Goal: Browse casually: Explore the website without a specific task or goal

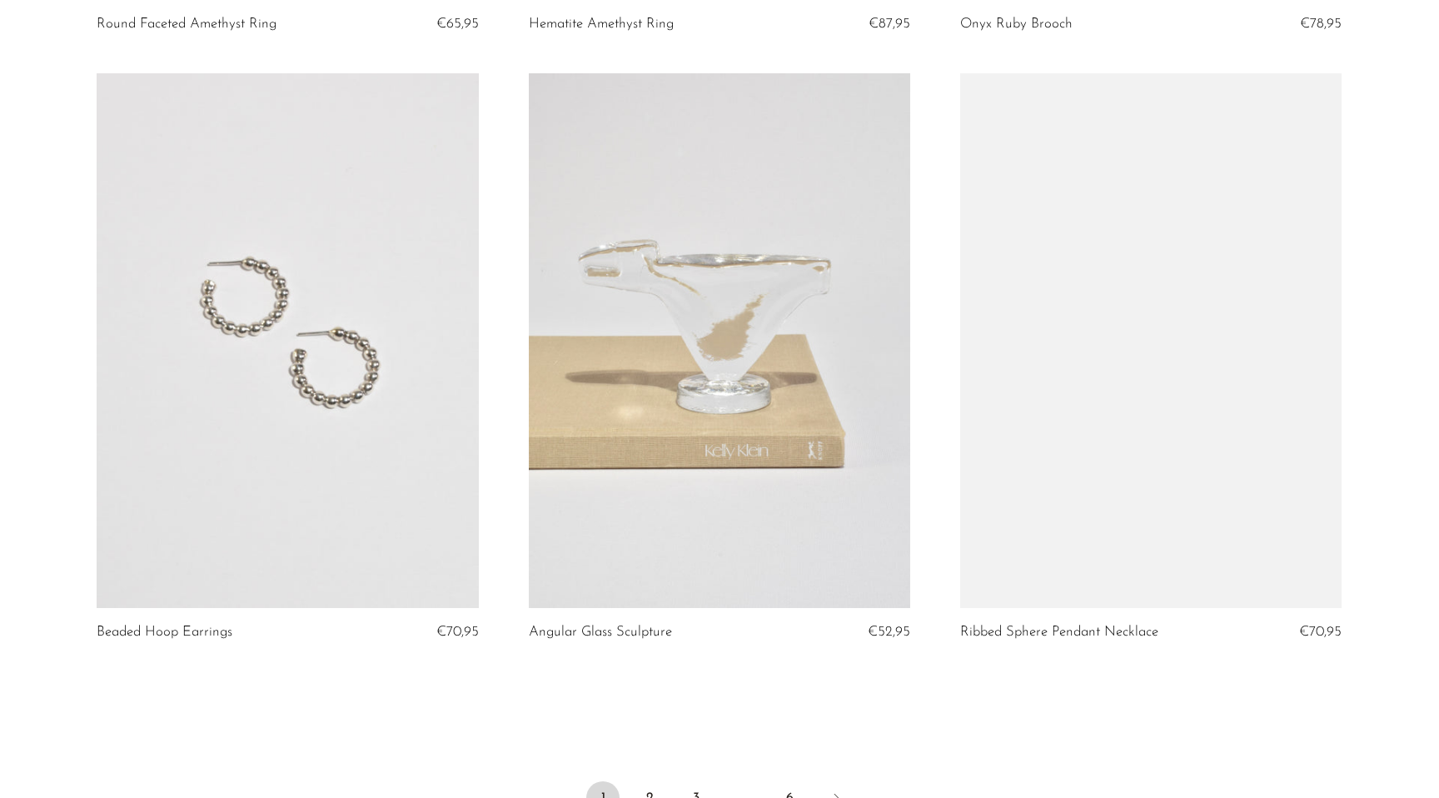
scroll to position [7040, 0]
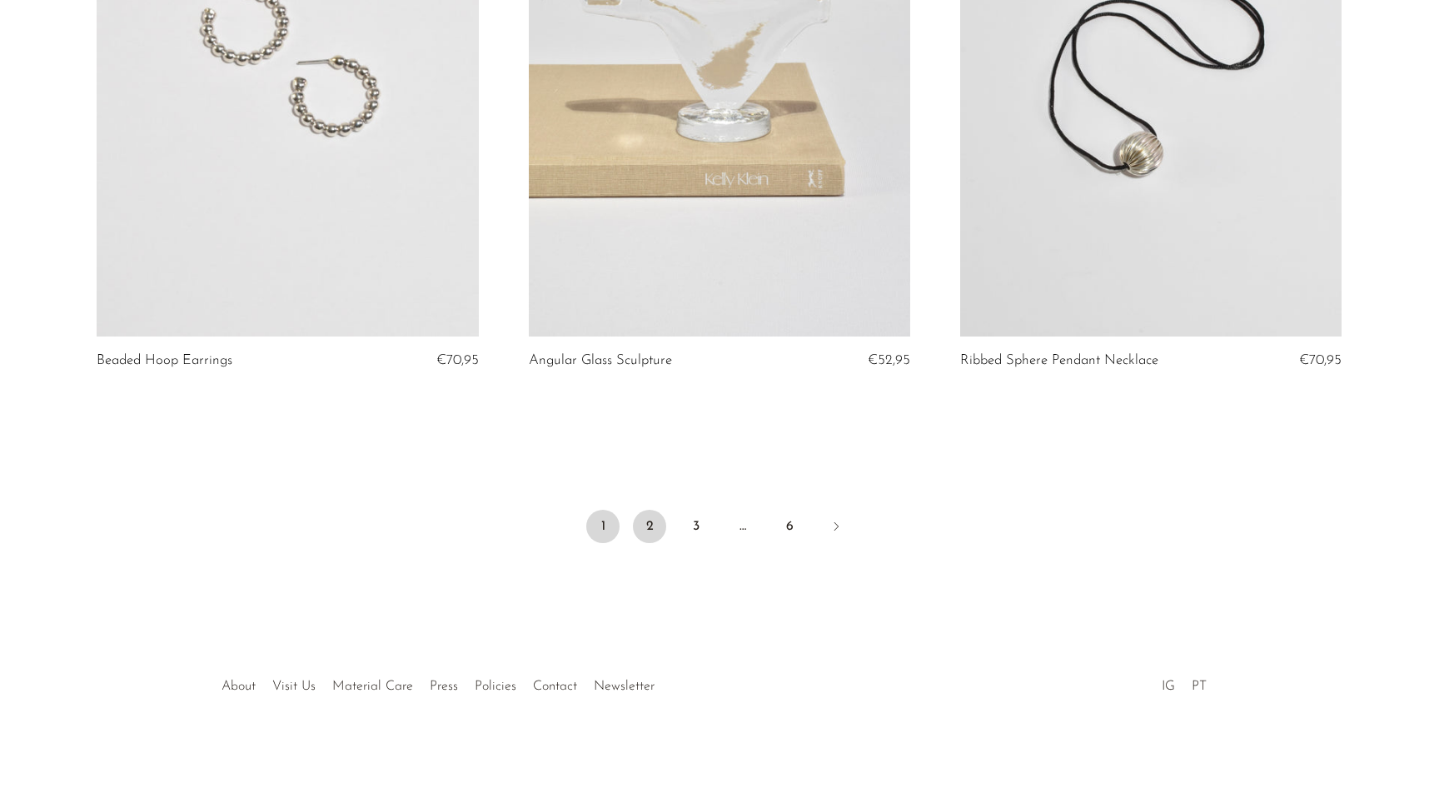
click at [657, 526] on link "2" at bounding box center [649, 526] width 33 height 33
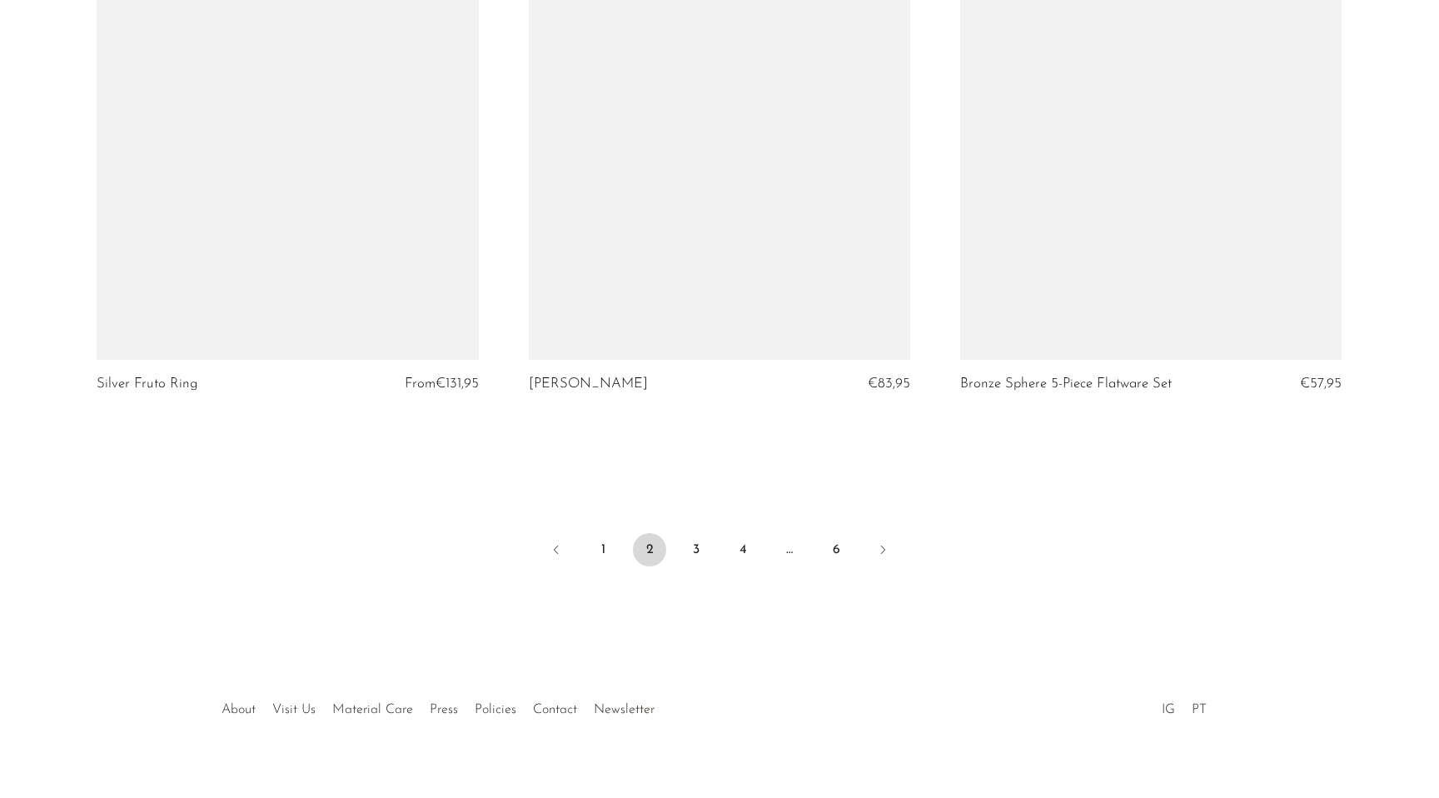
scroll to position [7040, 0]
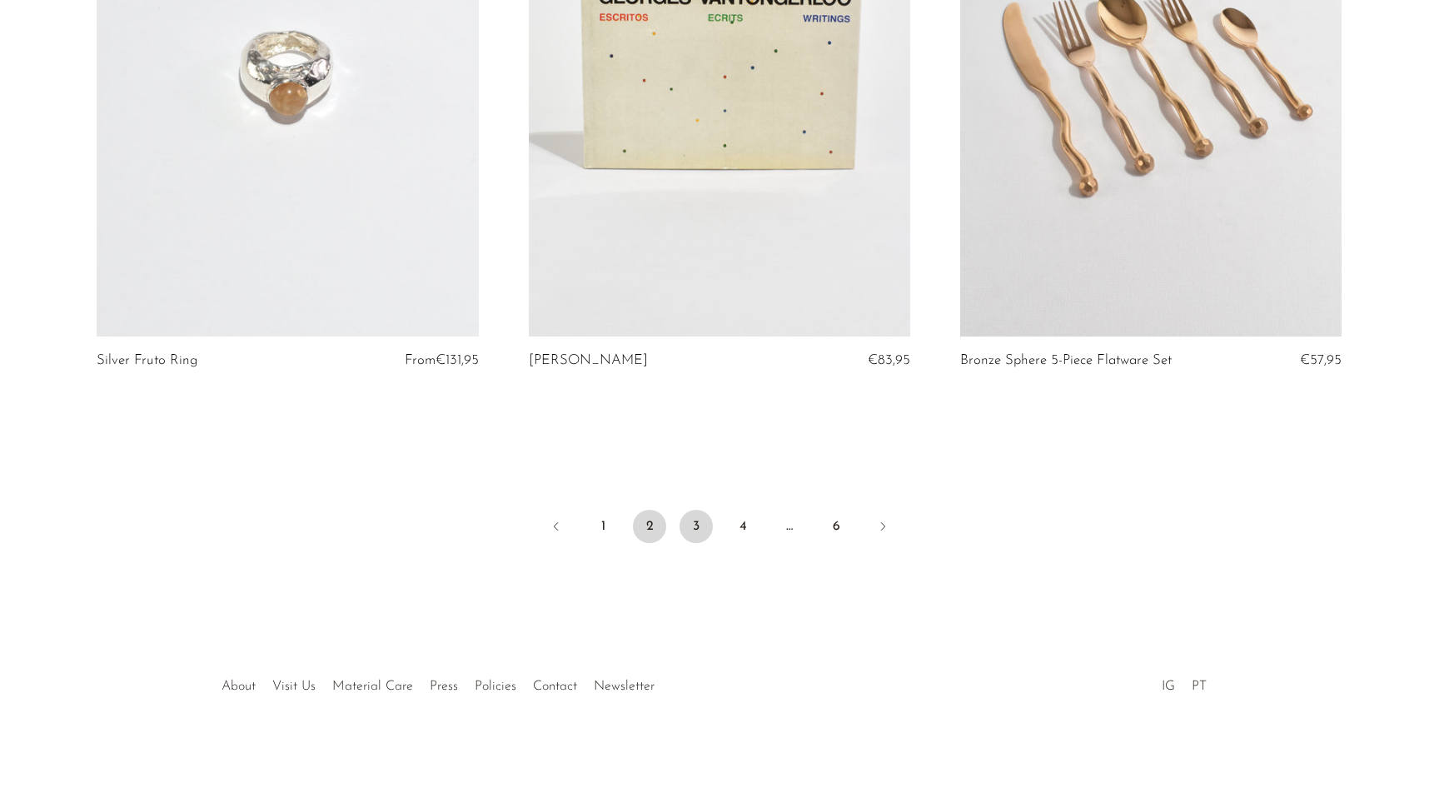
click at [697, 528] on link "3" at bounding box center [696, 526] width 33 height 33
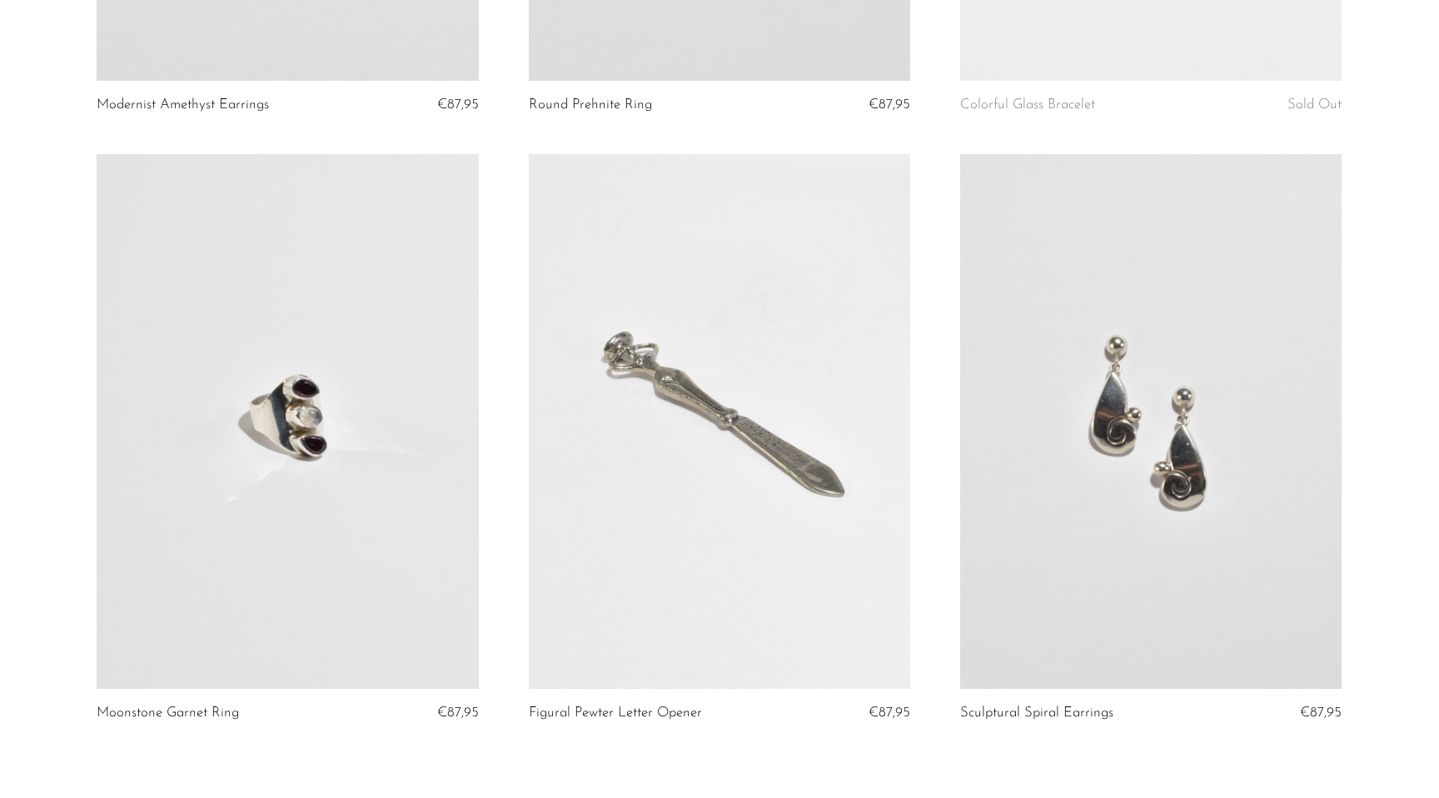
scroll to position [7040, 0]
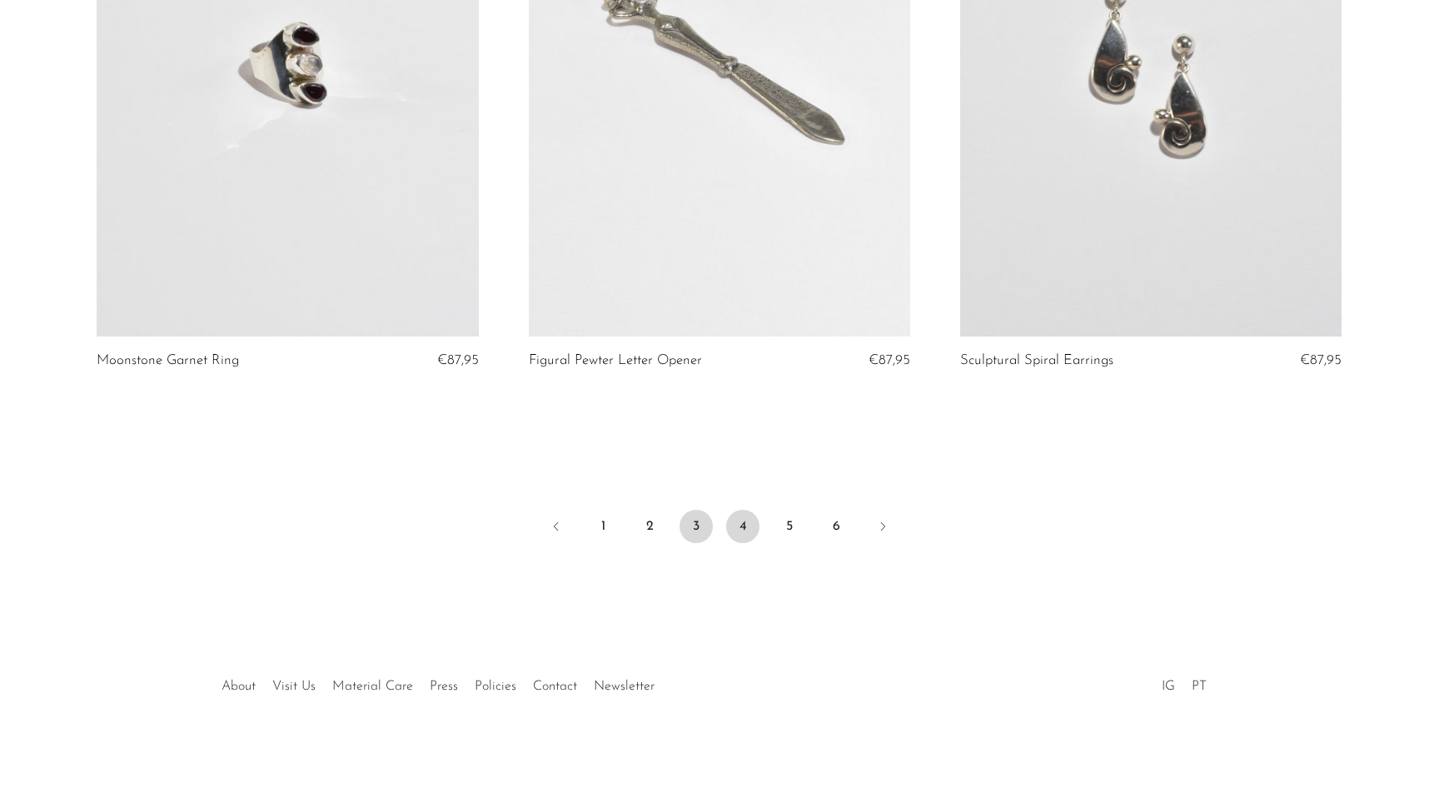
click at [748, 524] on link "4" at bounding box center [742, 526] width 33 height 33
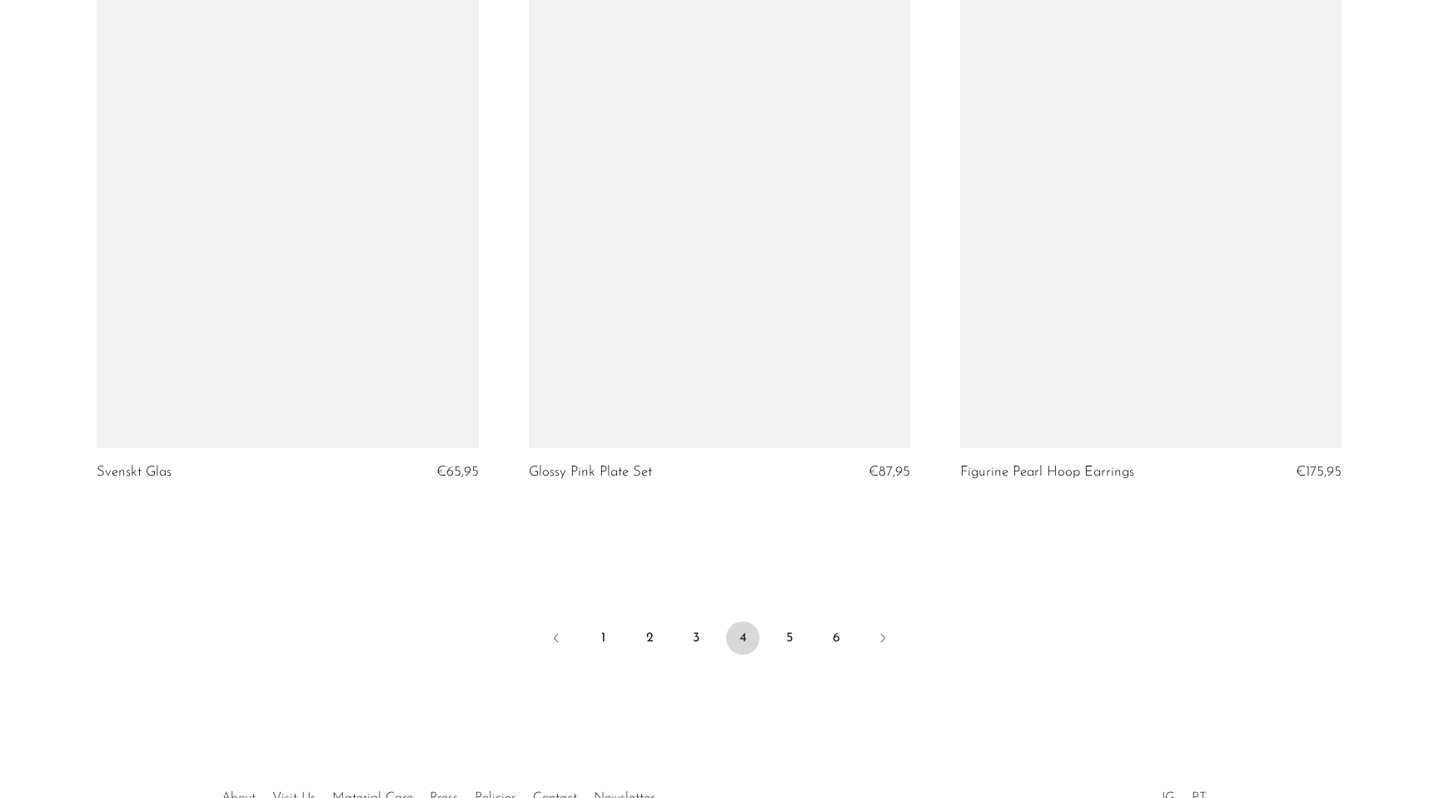
scroll to position [6930, 0]
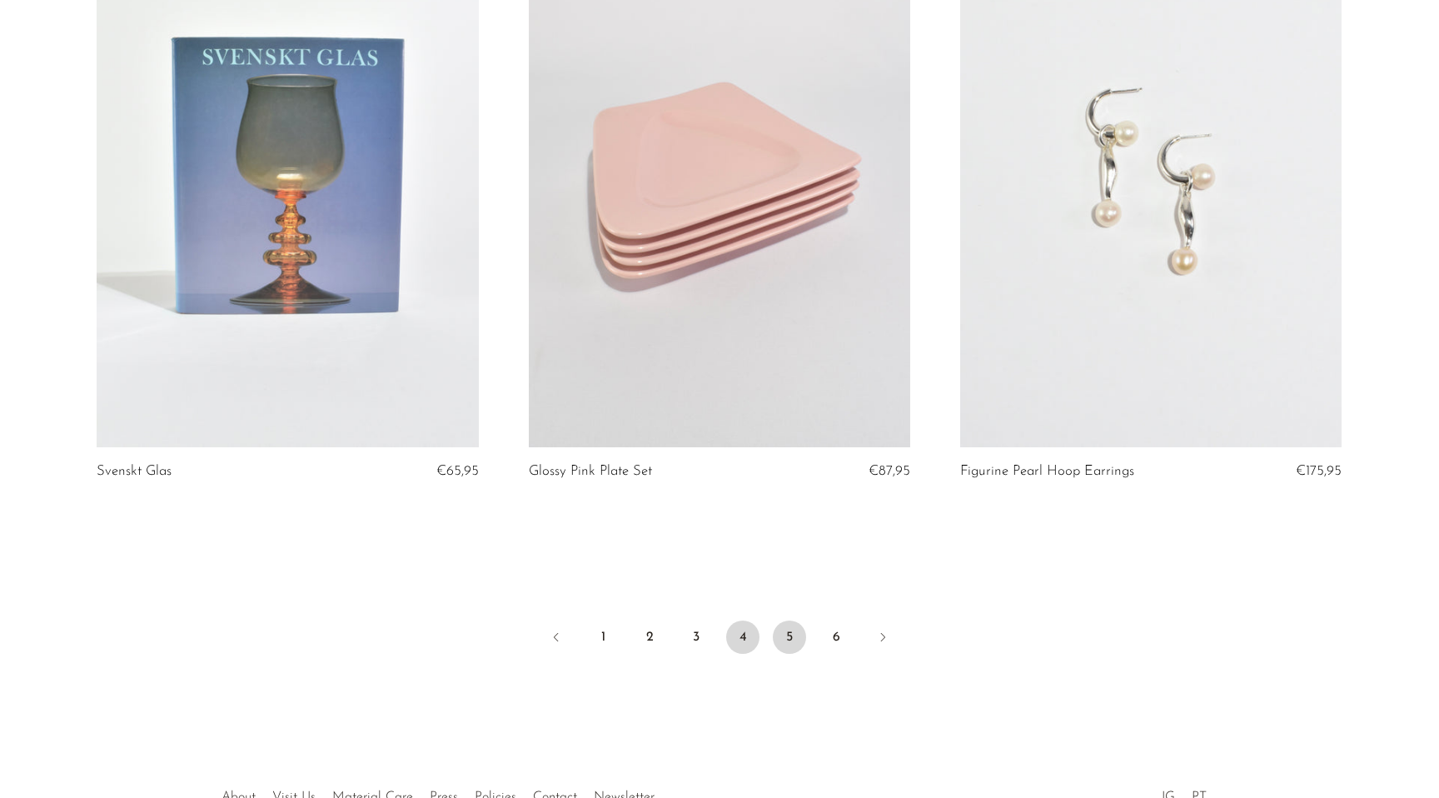
click at [787, 645] on link "5" at bounding box center [789, 637] width 33 height 33
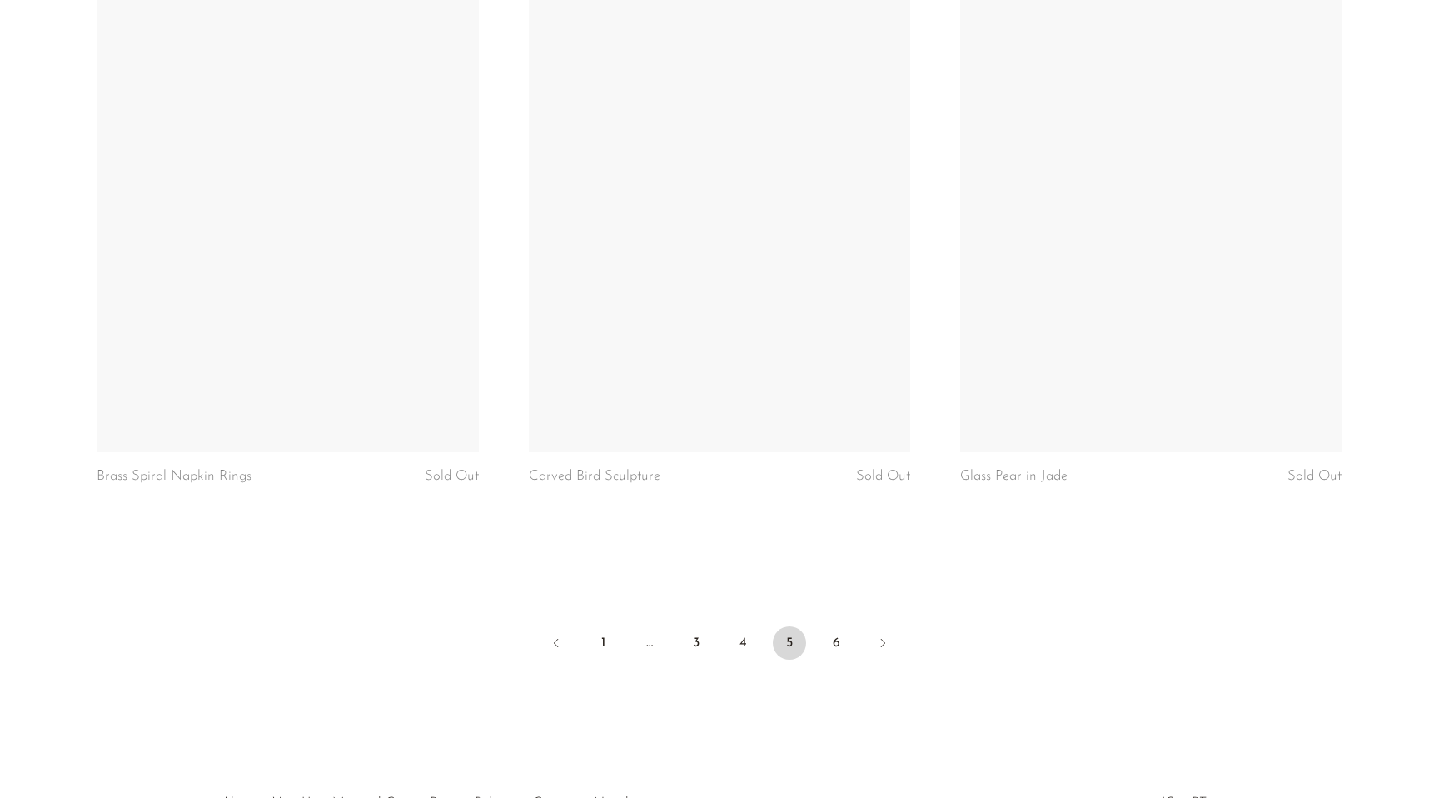
scroll to position [7040, 0]
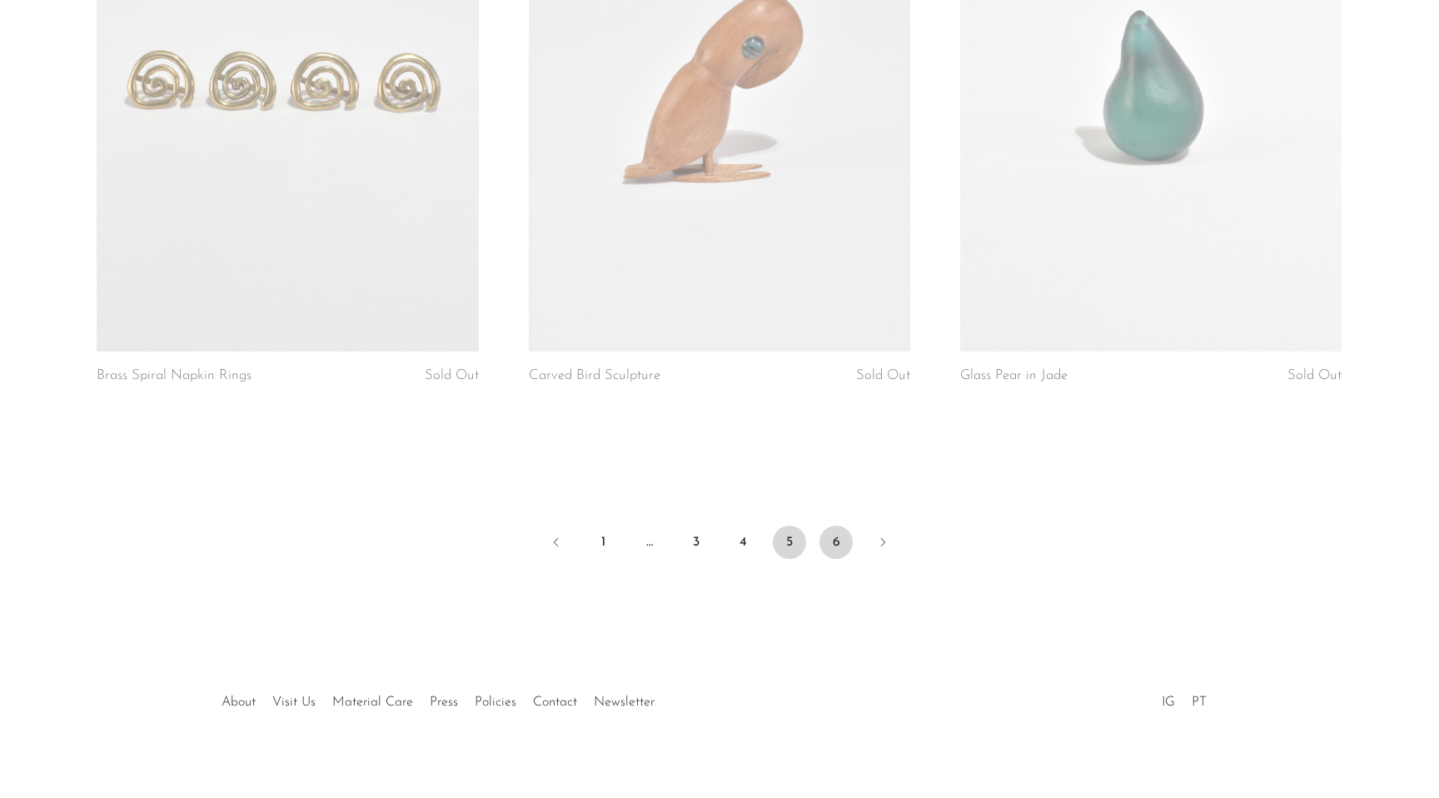
click at [835, 526] on link "6" at bounding box center [836, 542] width 33 height 33
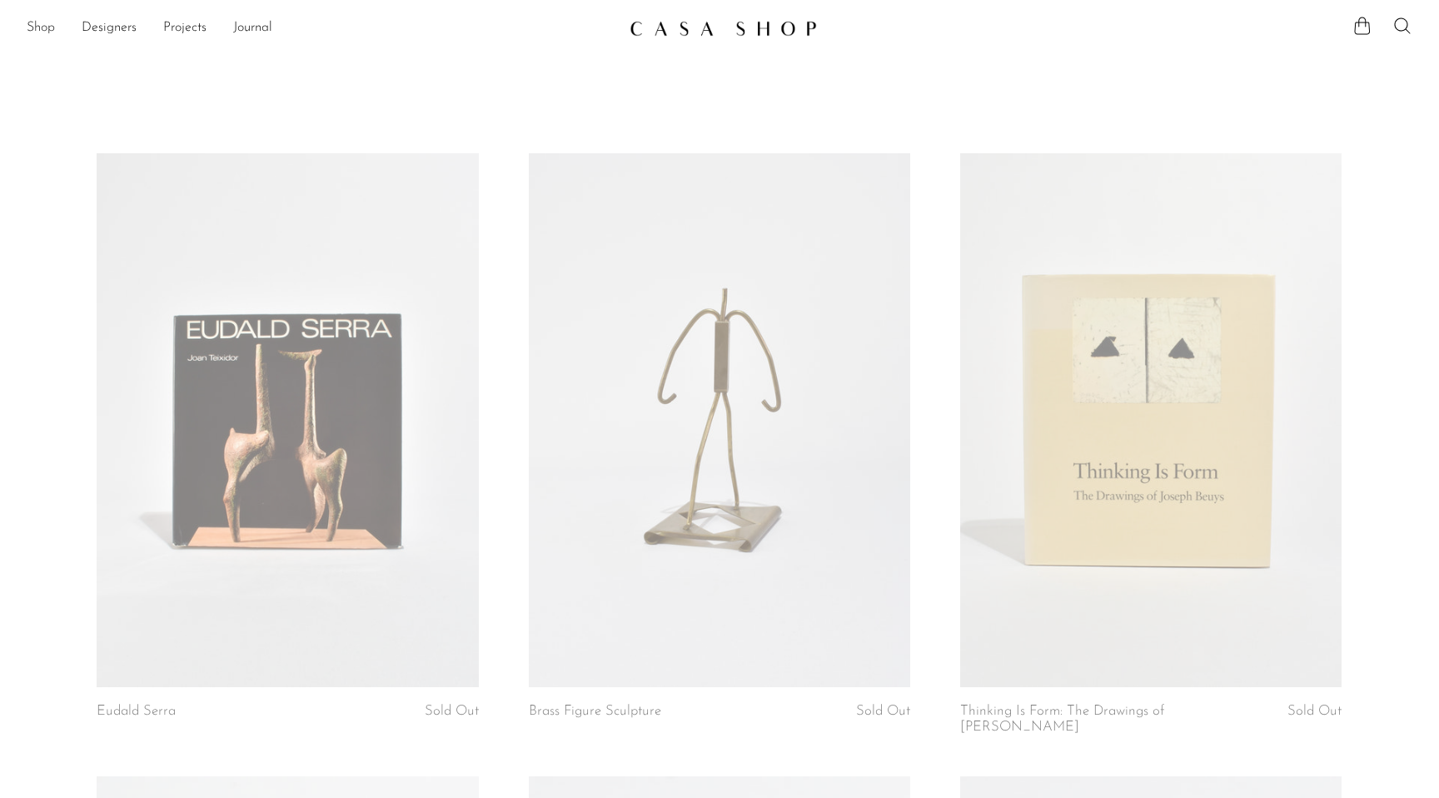
click at [35, 22] on link "Shop" at bounding box center [41, 28] width 28 height 22
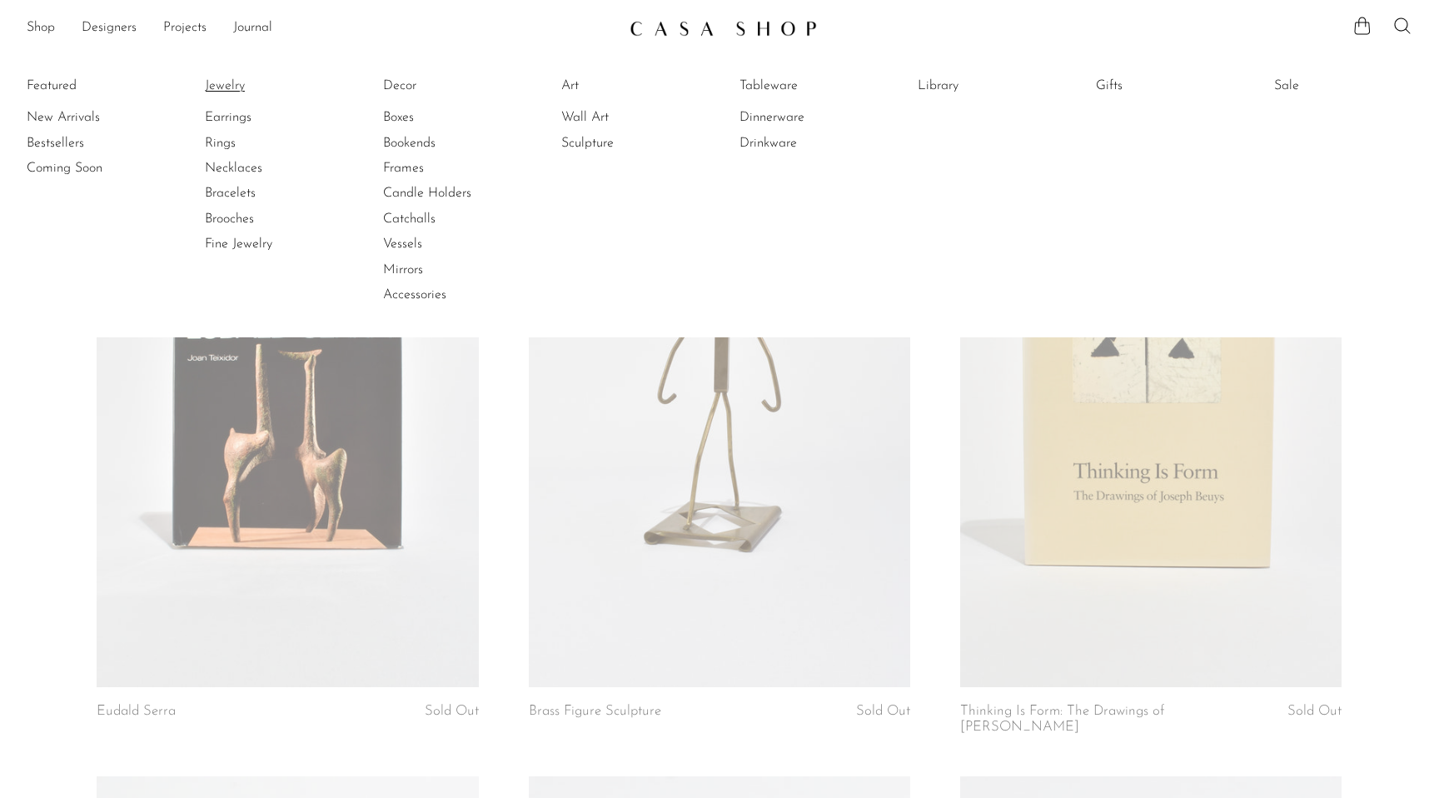
click at [230, 90] on link "Jewelry" at bounding box center [267, 86] width 125 height 18
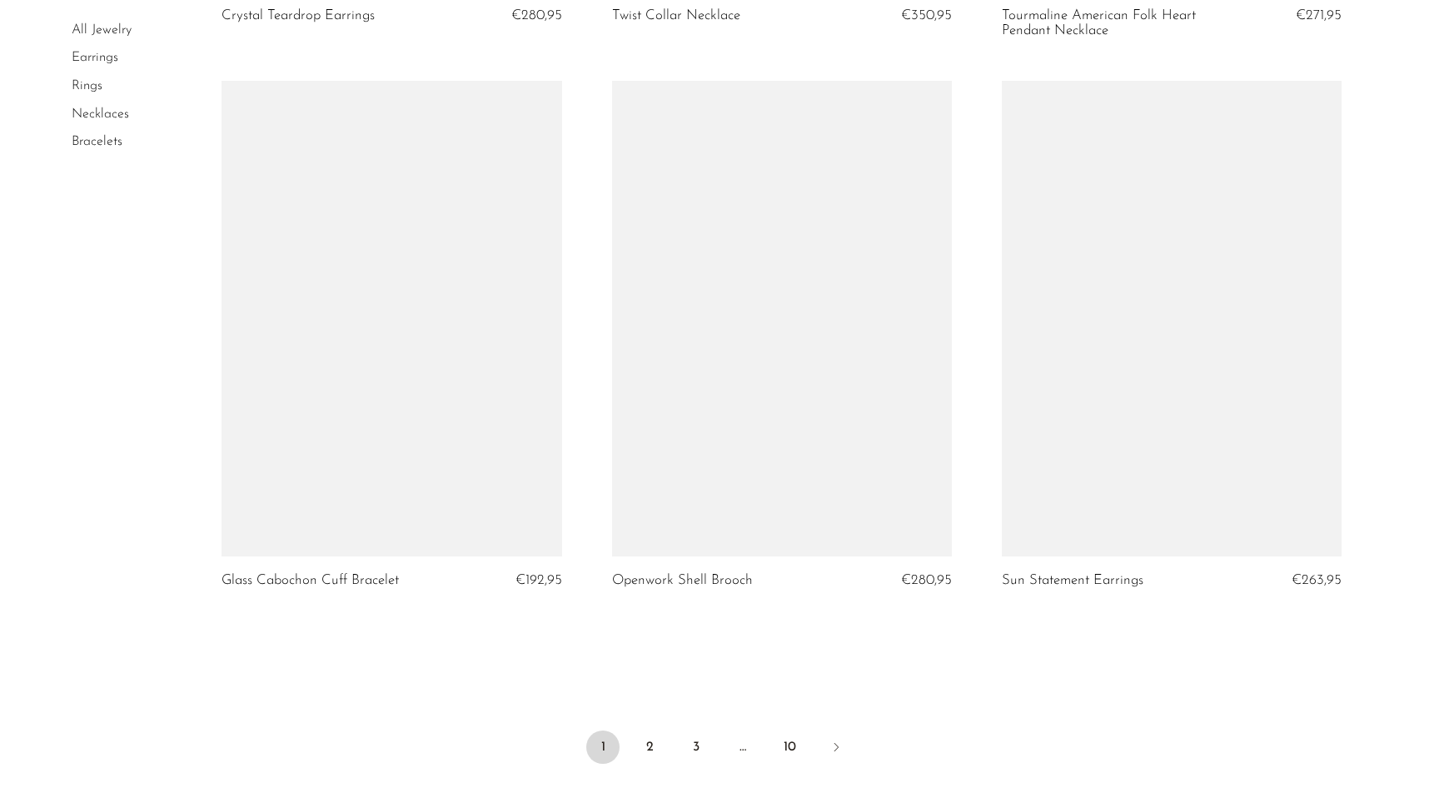
scroll to position [6357, 0]
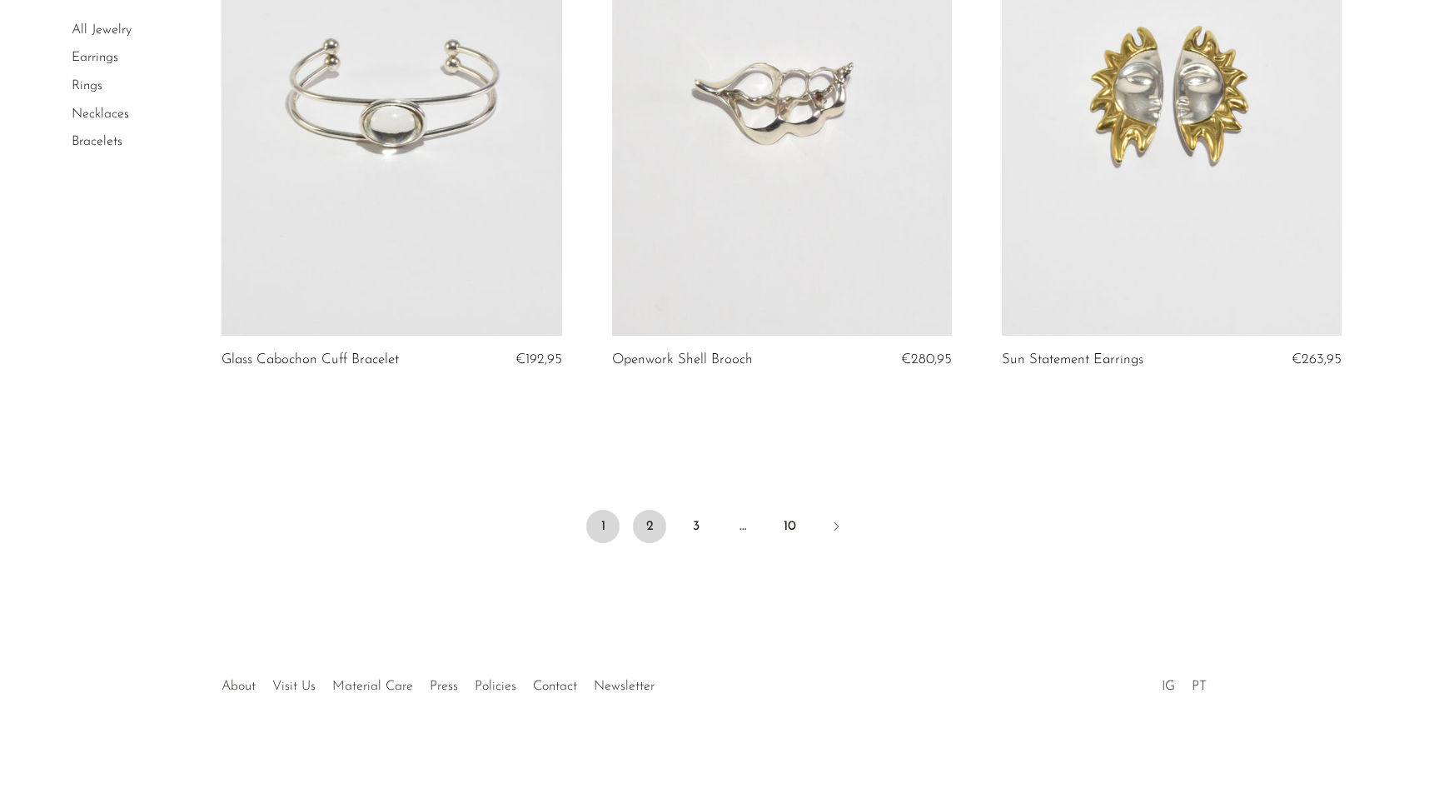
click at [645, 526] on link "2" at bounding box center [649, 526] width 33 height 33
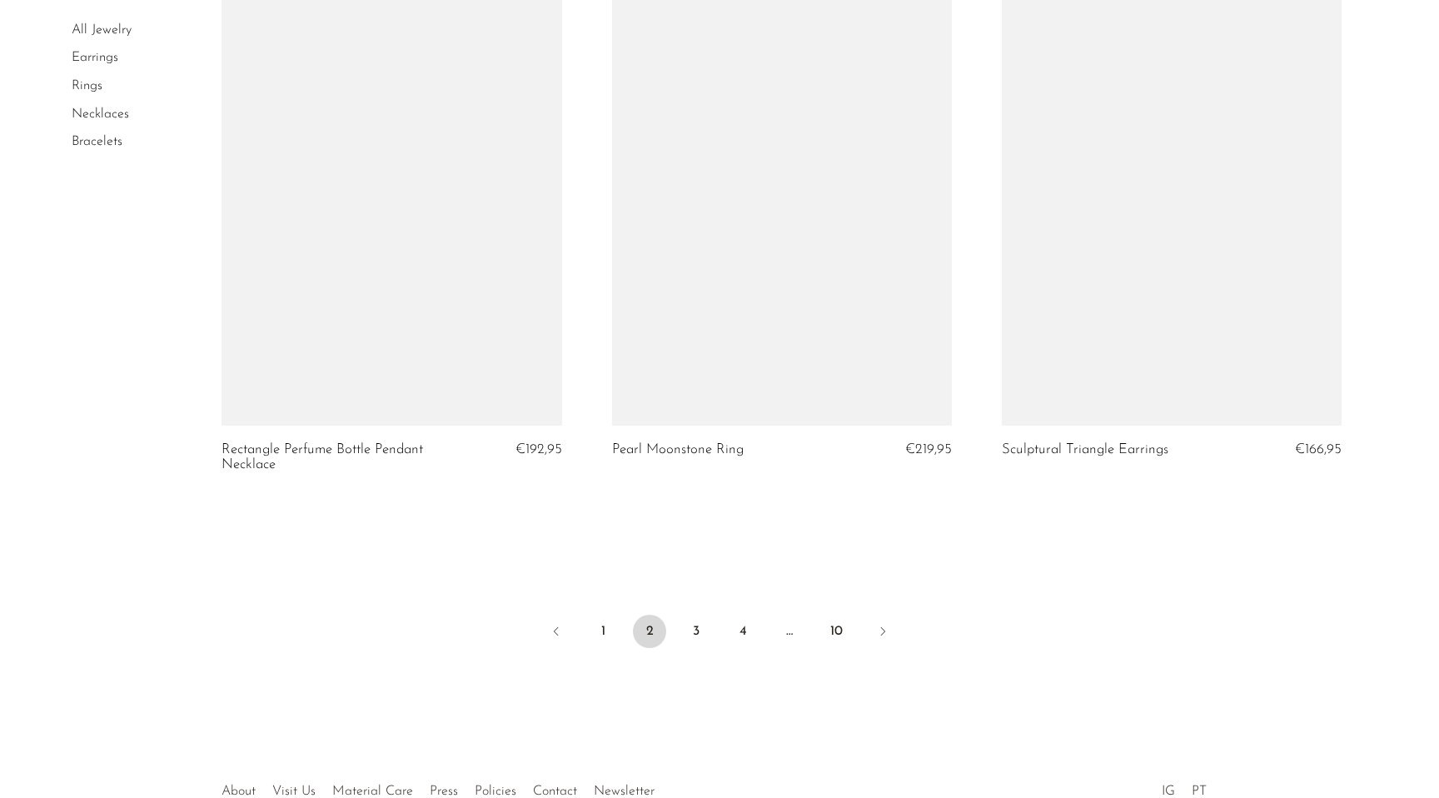
scroll to position [6303, 0]
